Goal: Information Seeking & Learning: Learn about a topic

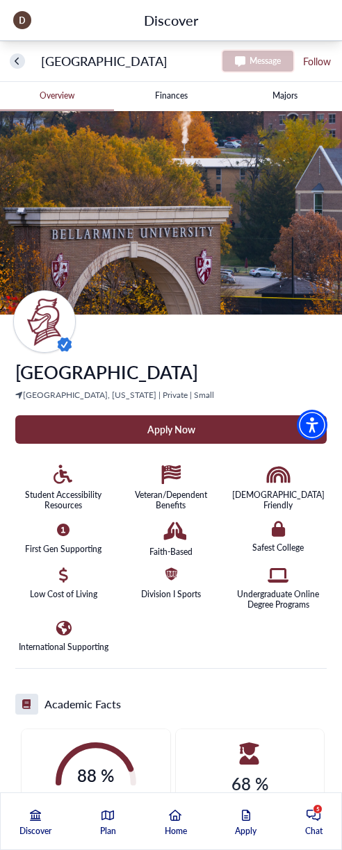
scroll to position [69, 0]
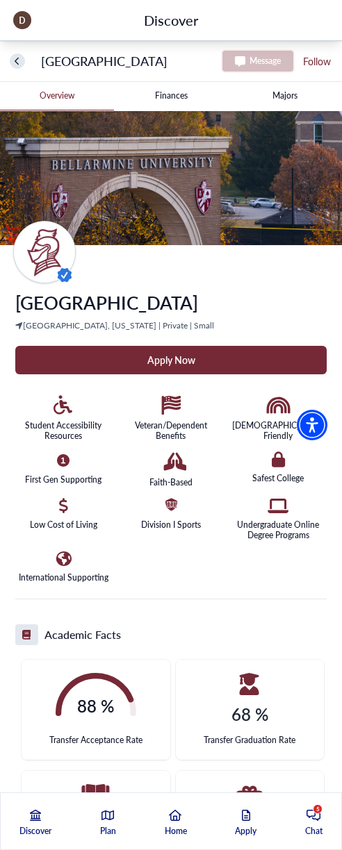
click at [178, 355] on University-tag "Apply Now" at bounding box center [170, 360] width 311 height 28
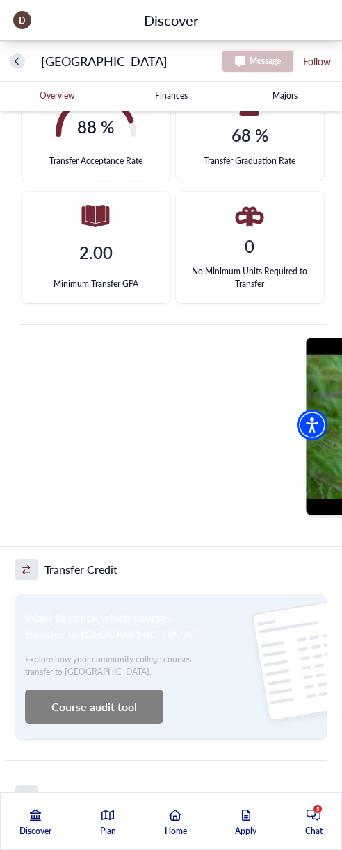
scroll to position [625, 0]
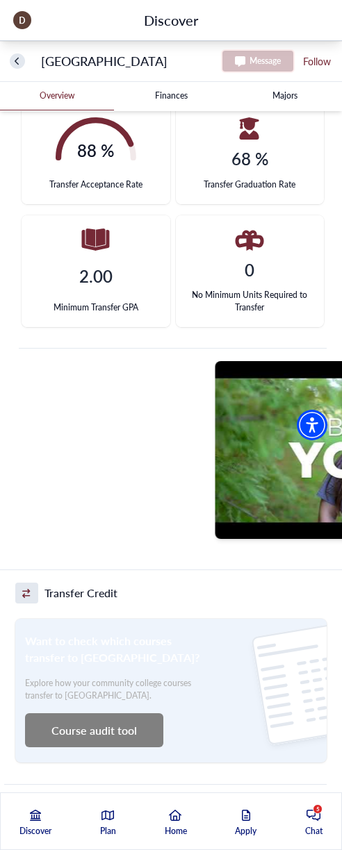
click at [45, 423] on div at bounding box center [80, 450] width 256 height 178
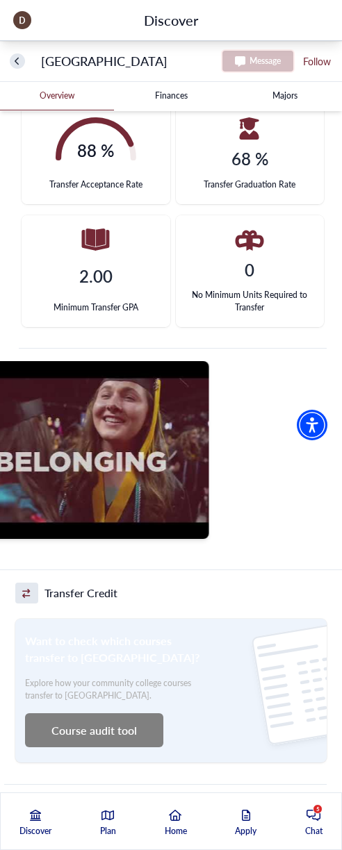
click at [324, 457] on div at bounding box center [344, 450] width 256 height 178
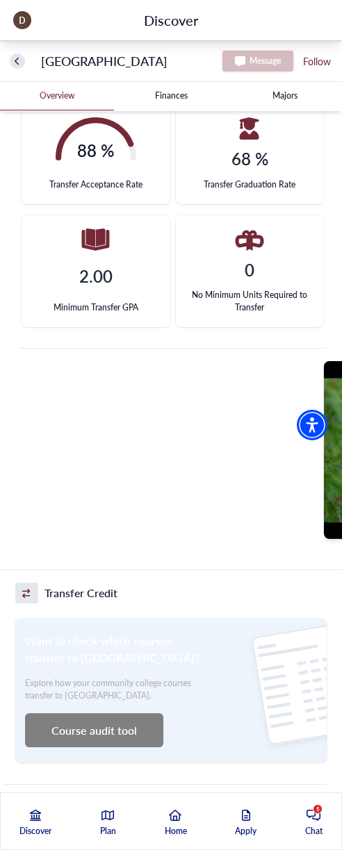
click at [129, 425] on div at bounding box center [188, 450] width 256 height 178
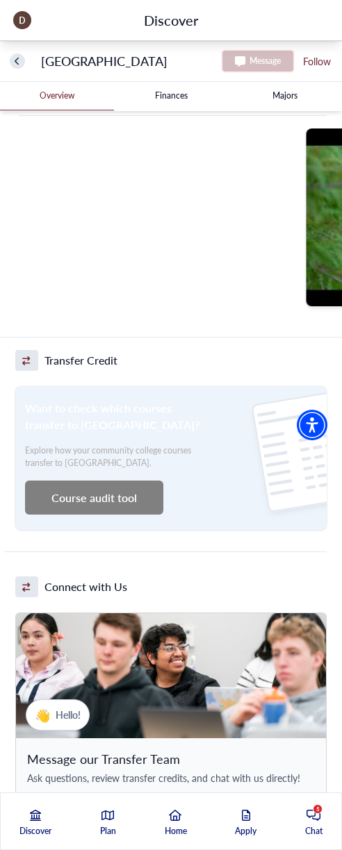
scroll to position [834, 0]
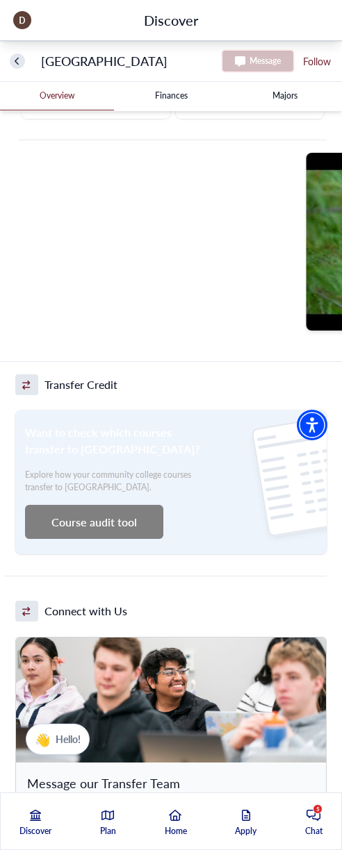
click at [85, 524] on button "Course audit tool" at bounding box center [94, 522] width 138 height 34
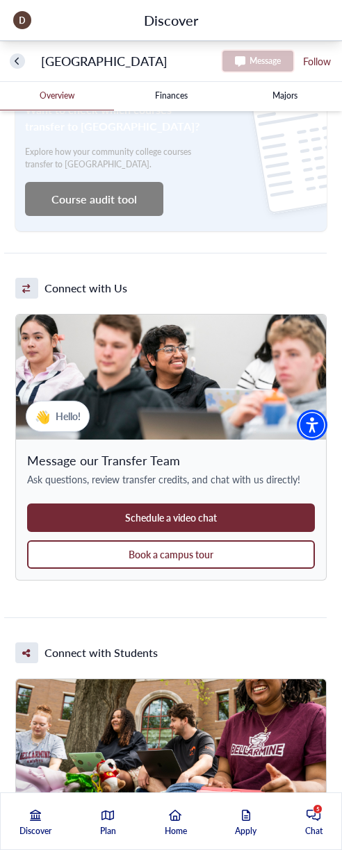
scroll to position [1181, 0]
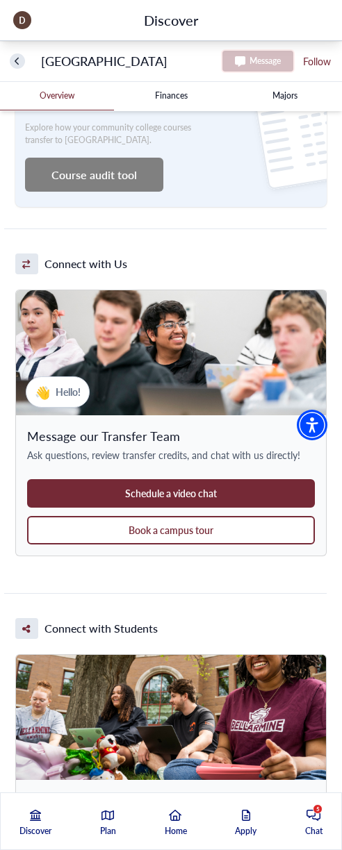
click at [183, 492] on button "Schedule a video chat" at bounding box center [171, 493] width 288 height 28
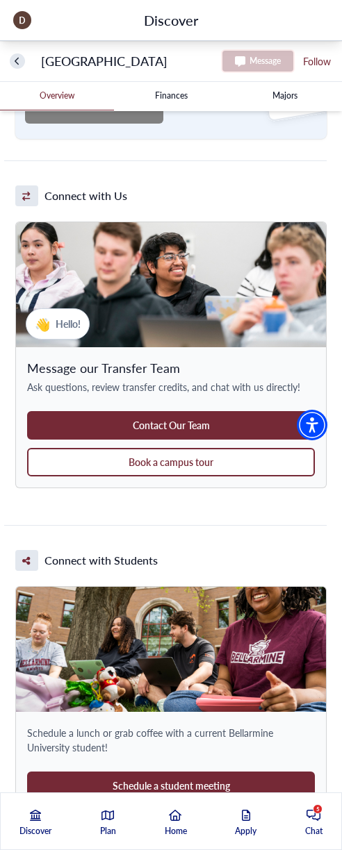
scroll to position [1250, 0]
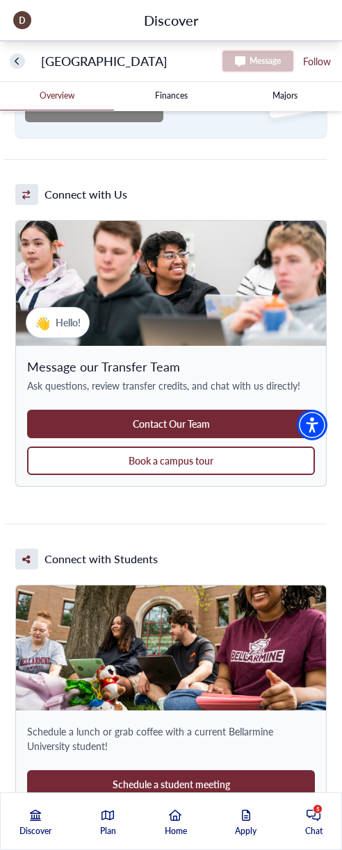
click at [166, 462] on button "Book a campus tour" at bounding box center [171, 461] width 288 height 28
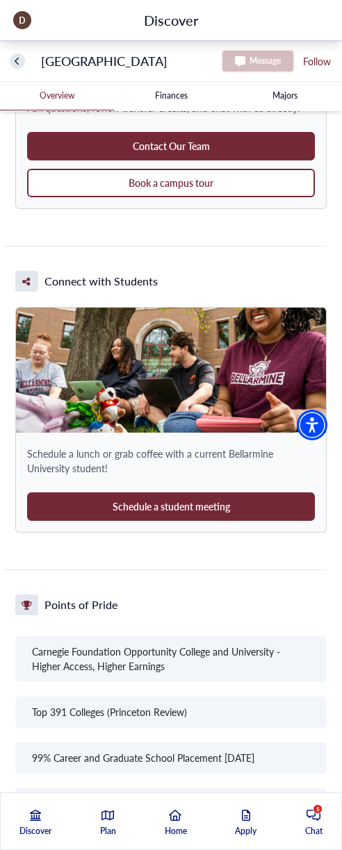
scroll to position [1598, 0]
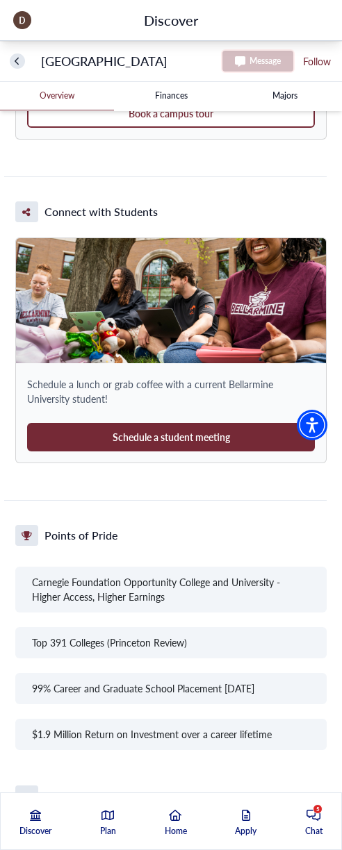
click at [163, 445] on button "Schedule a student meeting" at bounding box center [171, 437] width 288 height 28
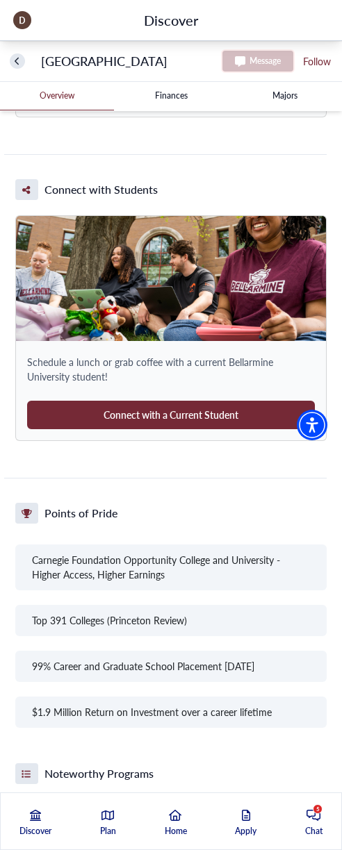
scroll to position [1598, 0]
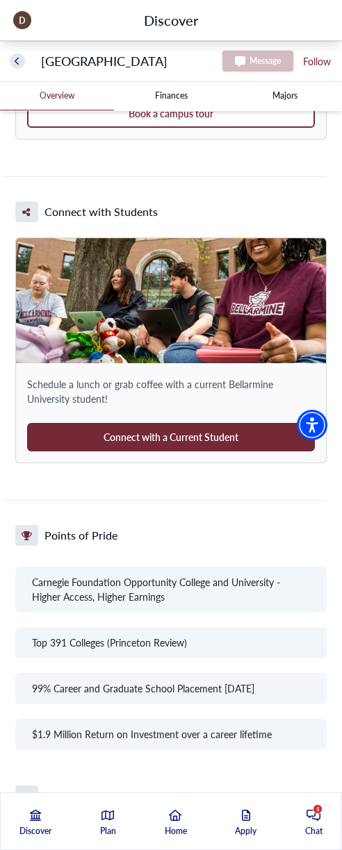
click at [176, 440] on button "Connect with a Current Student" at bounding box center [171, 437] width 288 height 28
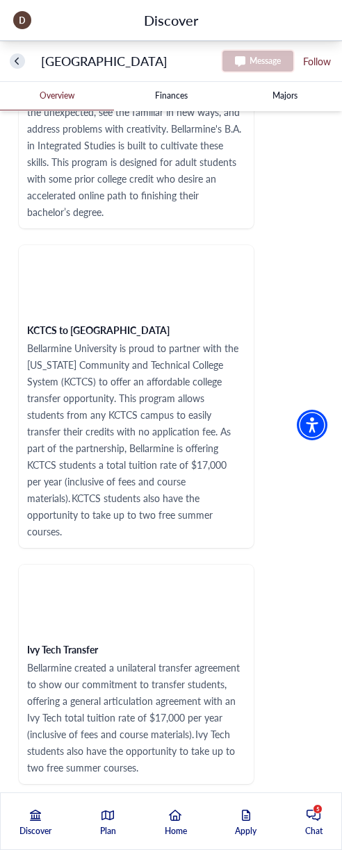
scroll to position [2431, 0]
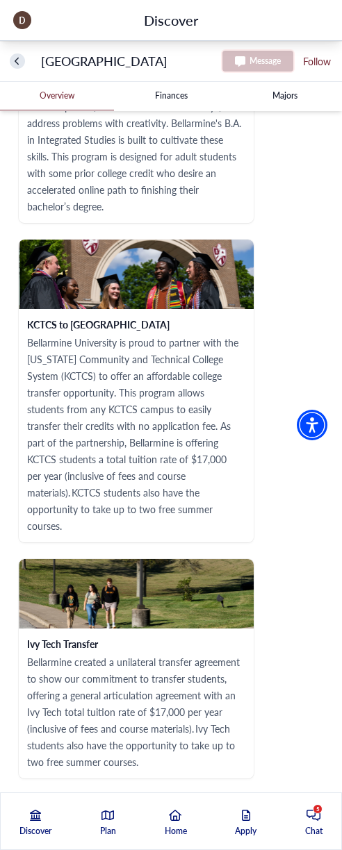
click at [52, 365] on p "Bellarmine University is proud to partner with the [US_STATE] Community and Tec…" at bounding box center [136, 434] width 218 height 200
click at [79, 384] on p "Bellarmine University is proud to partner with the [US_STATE] Community and Tec…" at bounding box center [136, 434] width 218 height 200
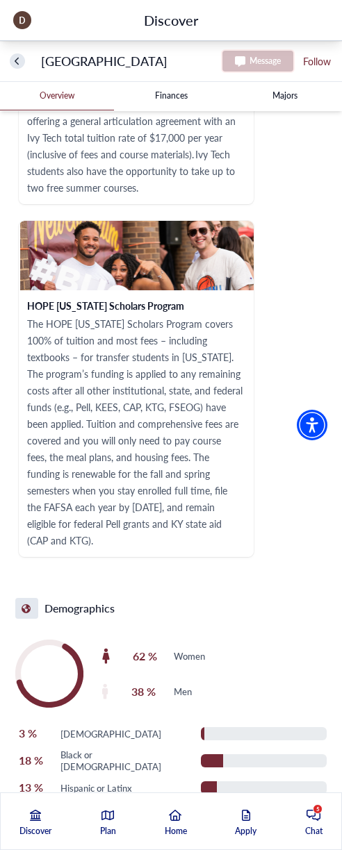
scroll to position [3071, 0]
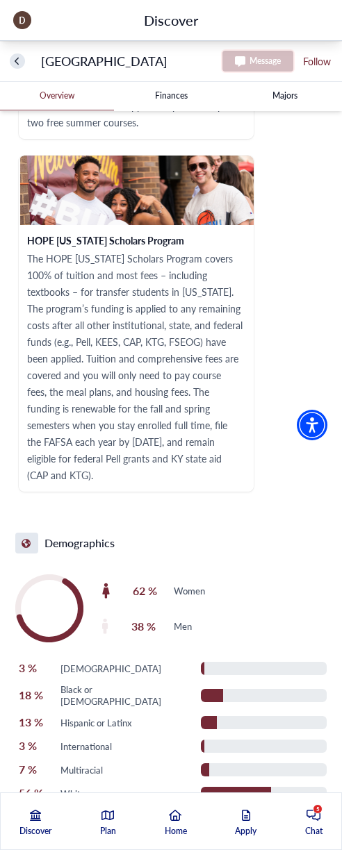
click at [167, 92] on University-tag "Finances" at bounding box center [171, 96] width 114 height 28
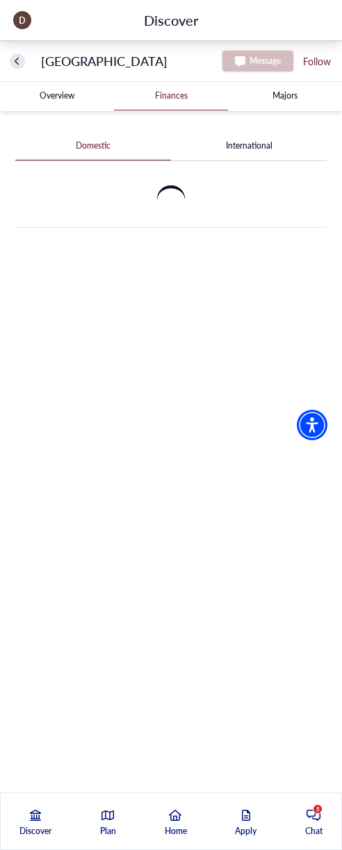
scroll to position [0, 0]
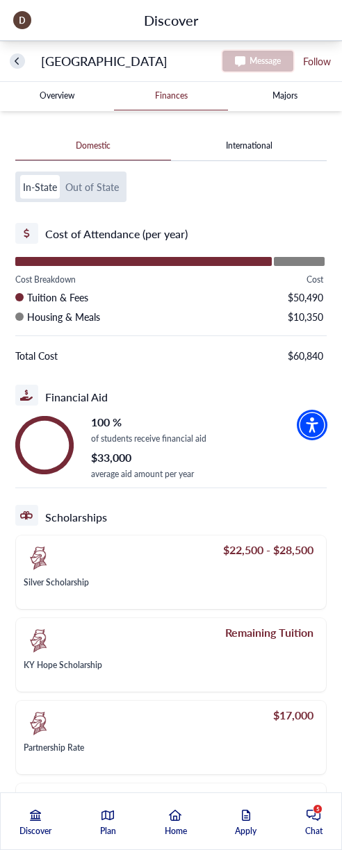
click at [93, 185] on button "Out of State" at bounding box center [92, 187] width 59 height 24
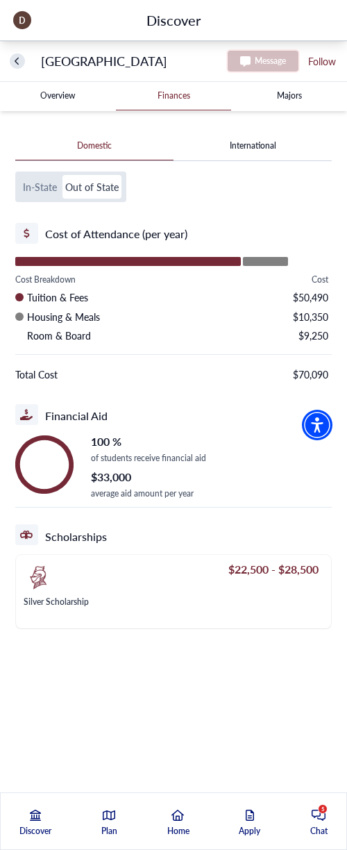
click at [36, 187] on button "In-State" at bounding box center [40, 187] width 40 height 24
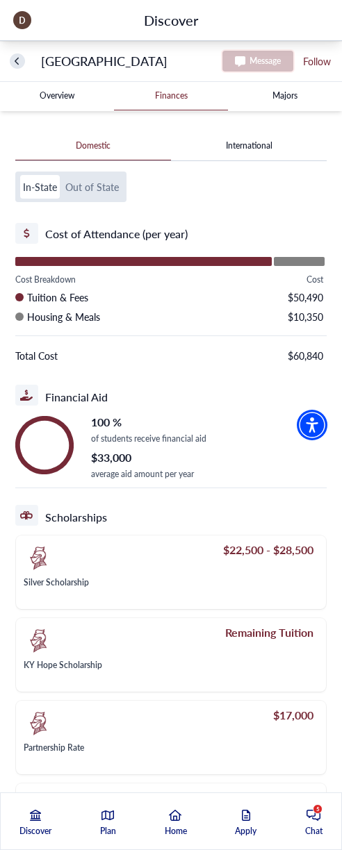
click at [94, 192] on button "Out of State" at bounding box center [92, 187] width 59 height 24
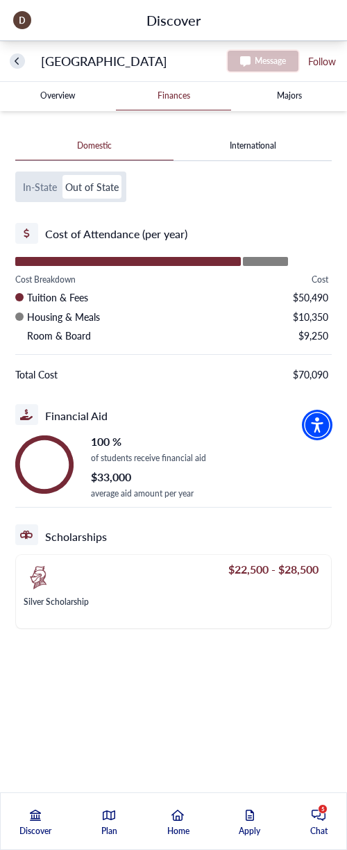
click at [38, 190] on button "In-State" at bounding box center [40, 187] width 40 height 24
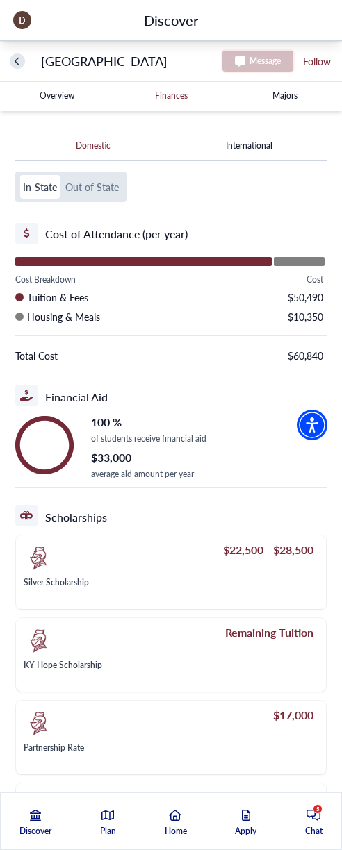
click at [135, 458] on div "100 % of students receive financial aid $33,000 average aid amount per year" at bounding box center [148, 445] width 115 height 71
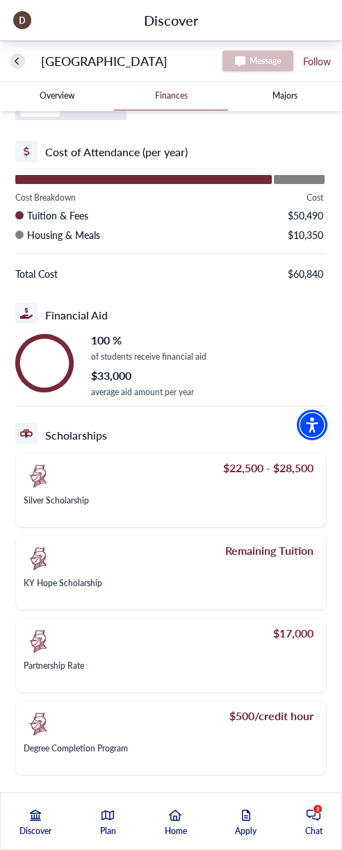
scroll to position [89, 0]
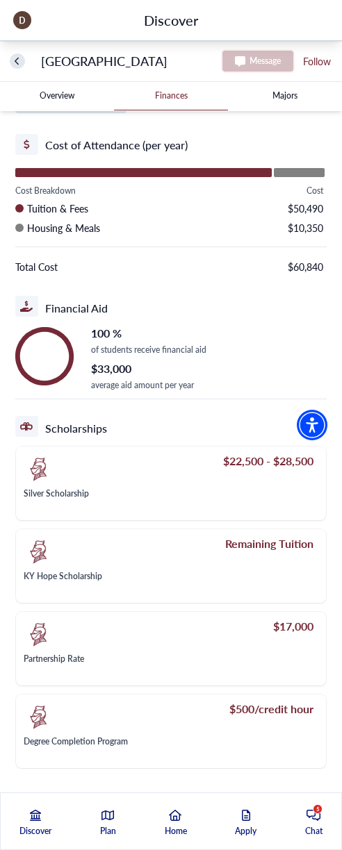
click at [124, 475] on div "$22,500 - $28,500" at bounding box center [169, 469] width 290 height 31
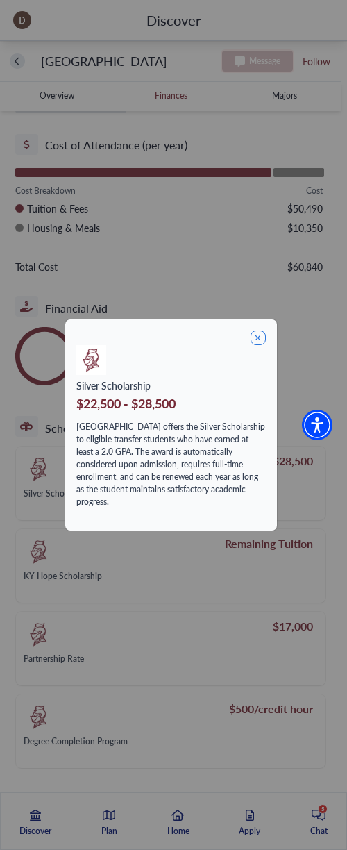
drag, startPoint x: 264, startPoint y: 342, endPoint x: 262, endPoint y: 336, distance: 7.3
click at [264, 342] on icon at bounding box center [258, 338] width 15 height 15
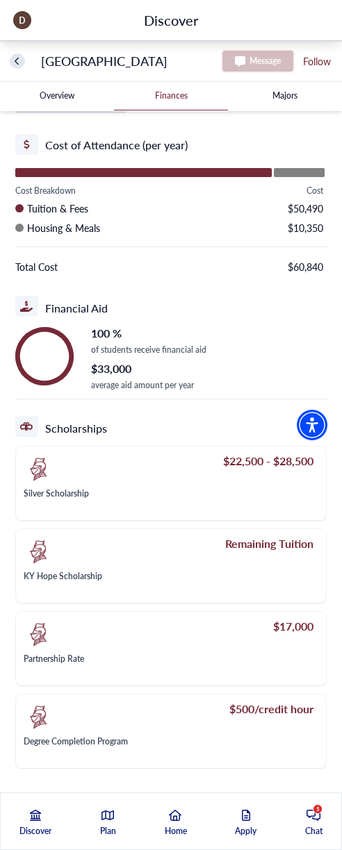
click at [123, 574] on div "KY Hope Scholarship" at bounding box center [169, 577] width 290 height 10
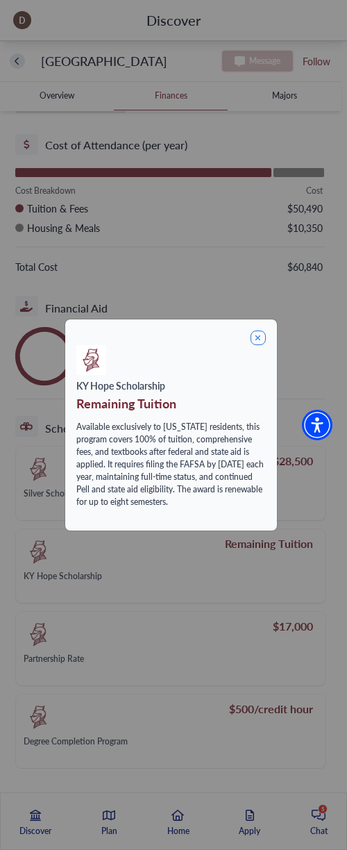
click at [258, 333] on icon at bounding box center [258, 338] width 15 height 15
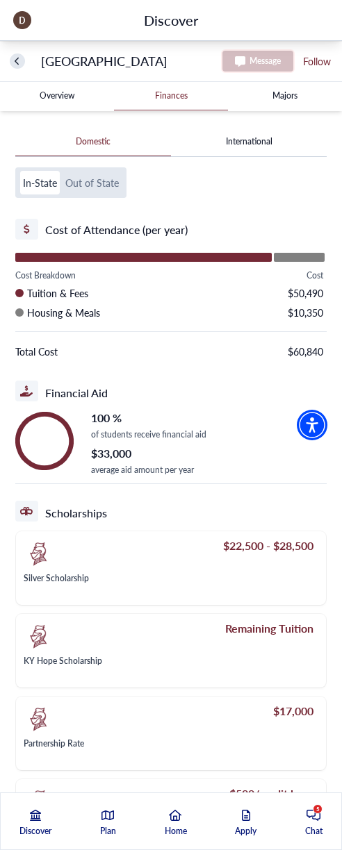
scroll to position [0, 0]
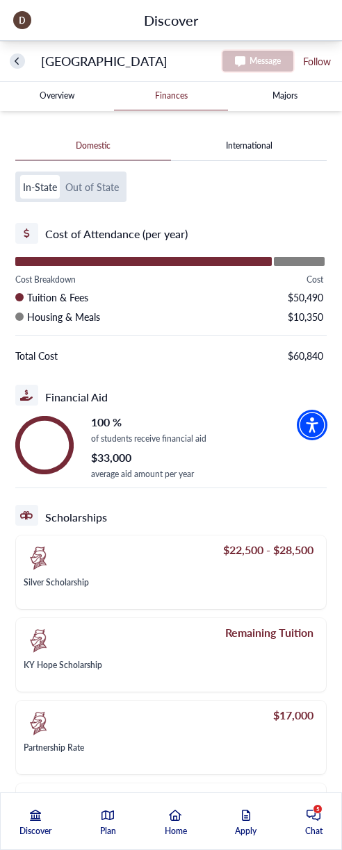
click at [107, 183] on button "Out of State" at bounding box center [92, 187] width 59 height 24
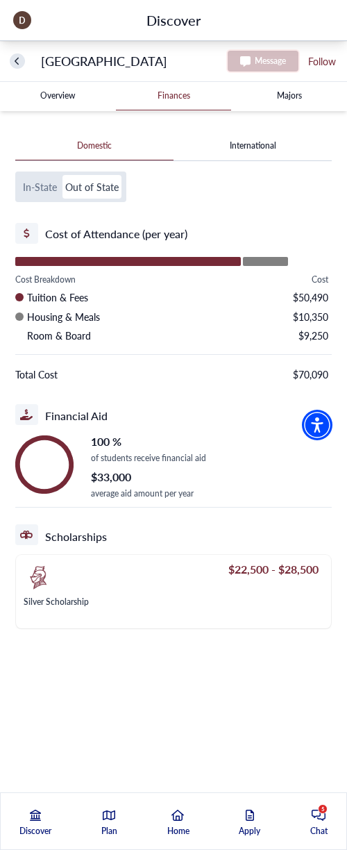
click at [41, 175] on button "In-State" at bounding box center [40, 187] width 40 height 24
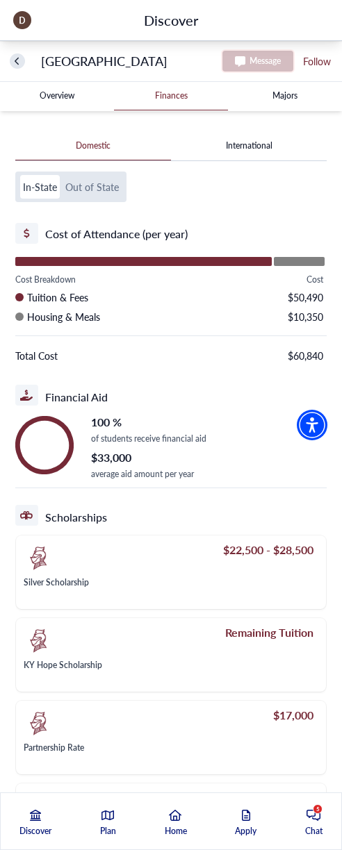
click at [89, 174] on div "In-State Out of State" at bounding box center [70, 187] width 111 height 31
click at [90, 183] on button "Out of State" at bounding box center [92, 187] width 59 height 24
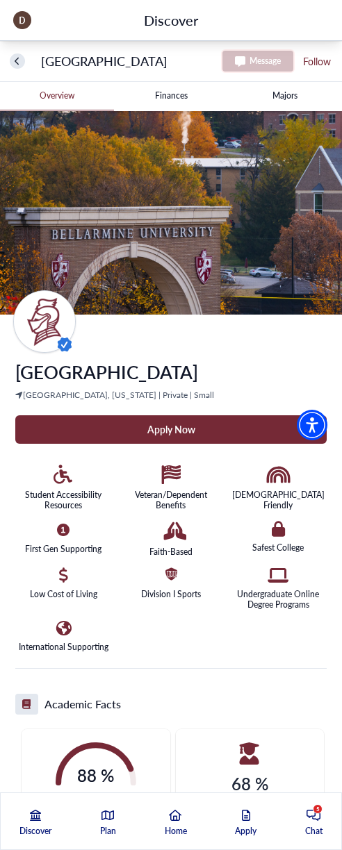
click at [172, 94] on University-tag "Finances" at bounding box center [171, 96] width 114 height 28
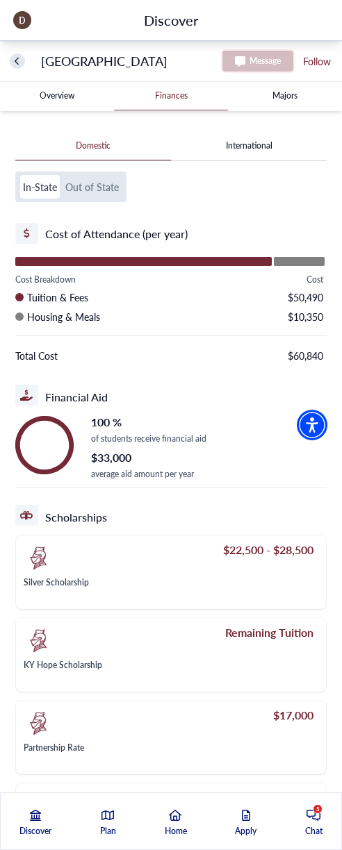
click at [77, 195] on button "Out of State" at bounding box center [92, 187] width 59 height 24
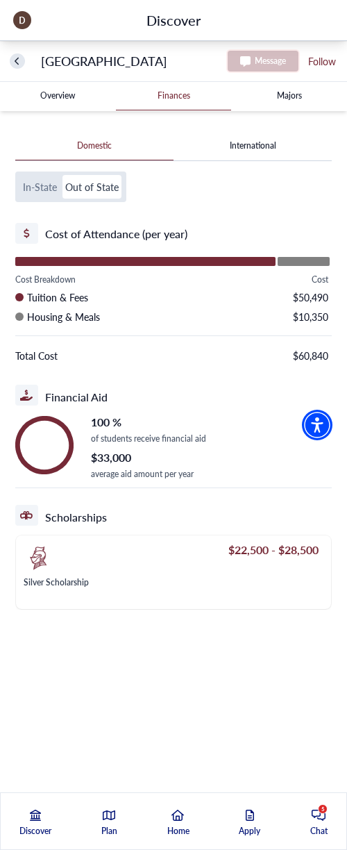
click at [35, 181] on button "In-State" at bounding box center [40, 187] width 40 height 24
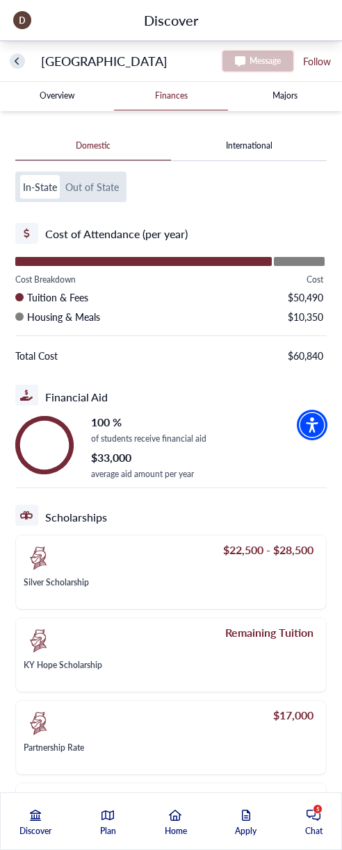
click at [98, 185] on button "Out of State" at bounding box center [92, 187] width 59 height 24
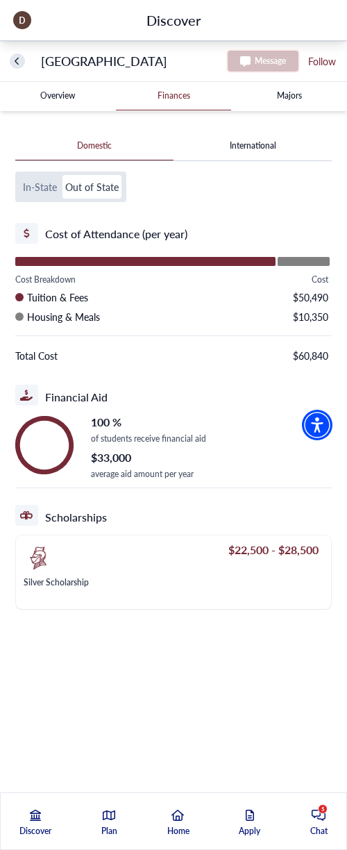
click at [262, 149] on button "International" at bounding box center [253, 146] width 158 height 28
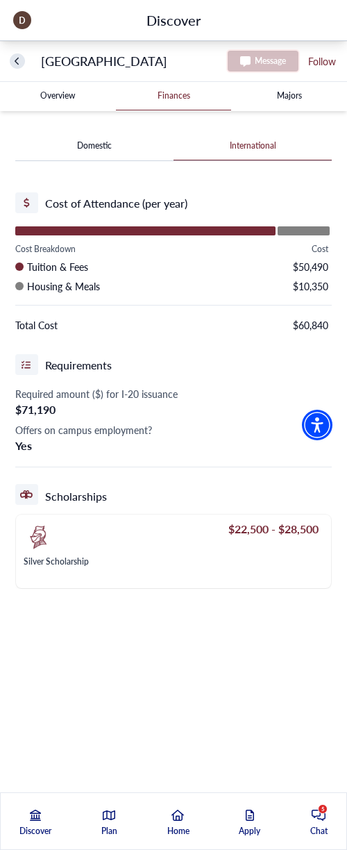
click at [184, 670] on html "Skip to main content Enable accessibility for low vision Open the accessibility…" at bounding box center [173, 335] width 347 height 670
click at [278, 98] on -tag "Majors" at bounding box center [289, 96] width 116 height 28
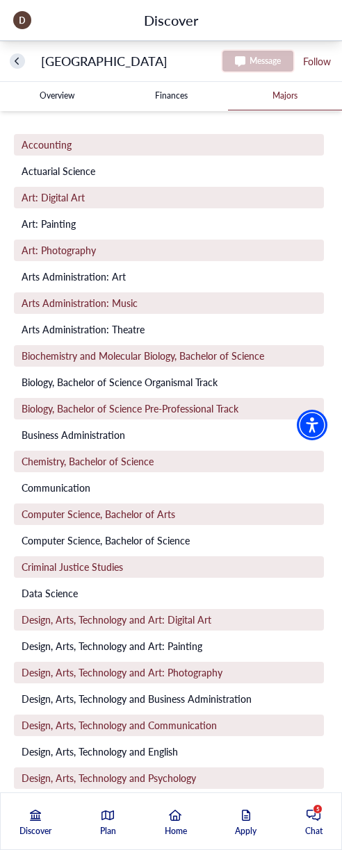
click at [51, 149] on span "Accounting" at bounding box center [47, 145] width 50 height 15
click at [90, 147] on div "Accounting" at bounding box center [169, 145] width 310 height 22
click at [52, 143] on span "Accounting" at bounding box center [47, 145] width 50 height 15
click at [89, 150] on div "Accounting" at bounding box center [169, 145] width 310 height 22
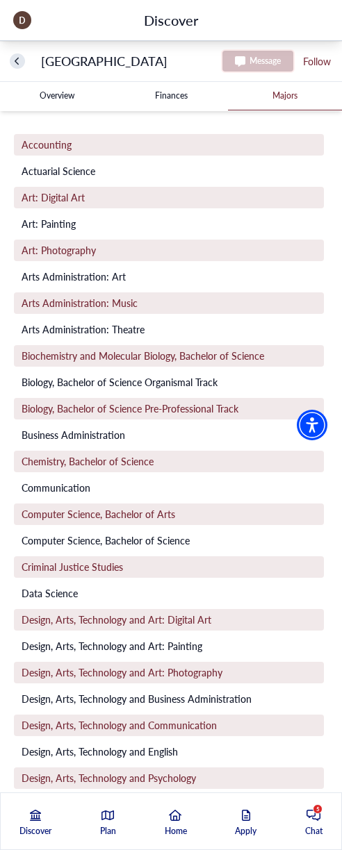
click at [90, 181] on div "Actuarial Science" at bounding box center [169, 171] width 310 height 22
click at [179, 98] on University-tag "Finances" at bounding box center [171, 96] width 114 height 28
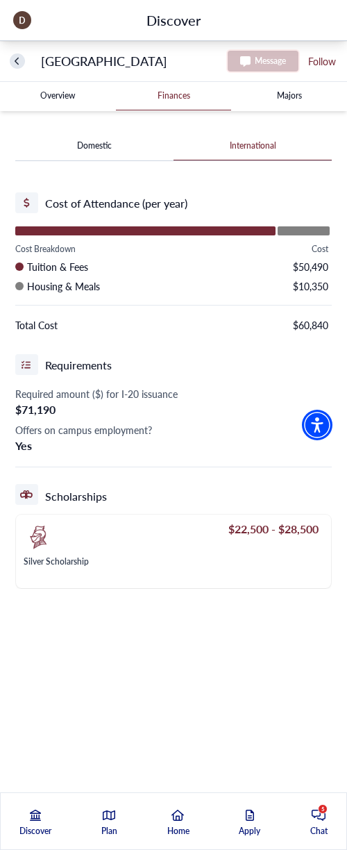
click at [73, 97] on University-tag "Overview" at bounding box center [58, 96] width 116 height 28
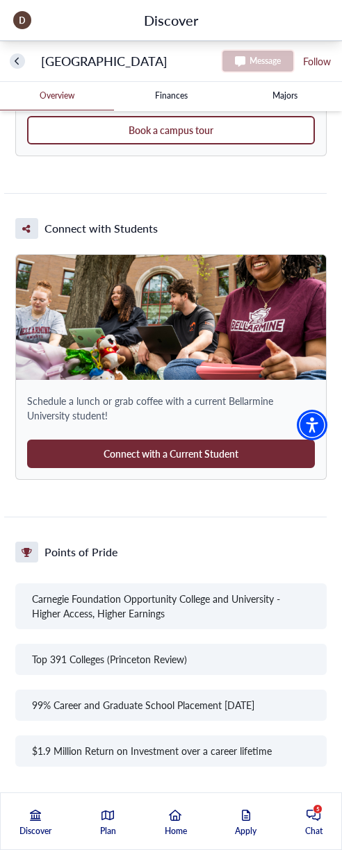
scroll to position [1598, 0]
